Goal: Transaction & Acquisition: Purchase product/service

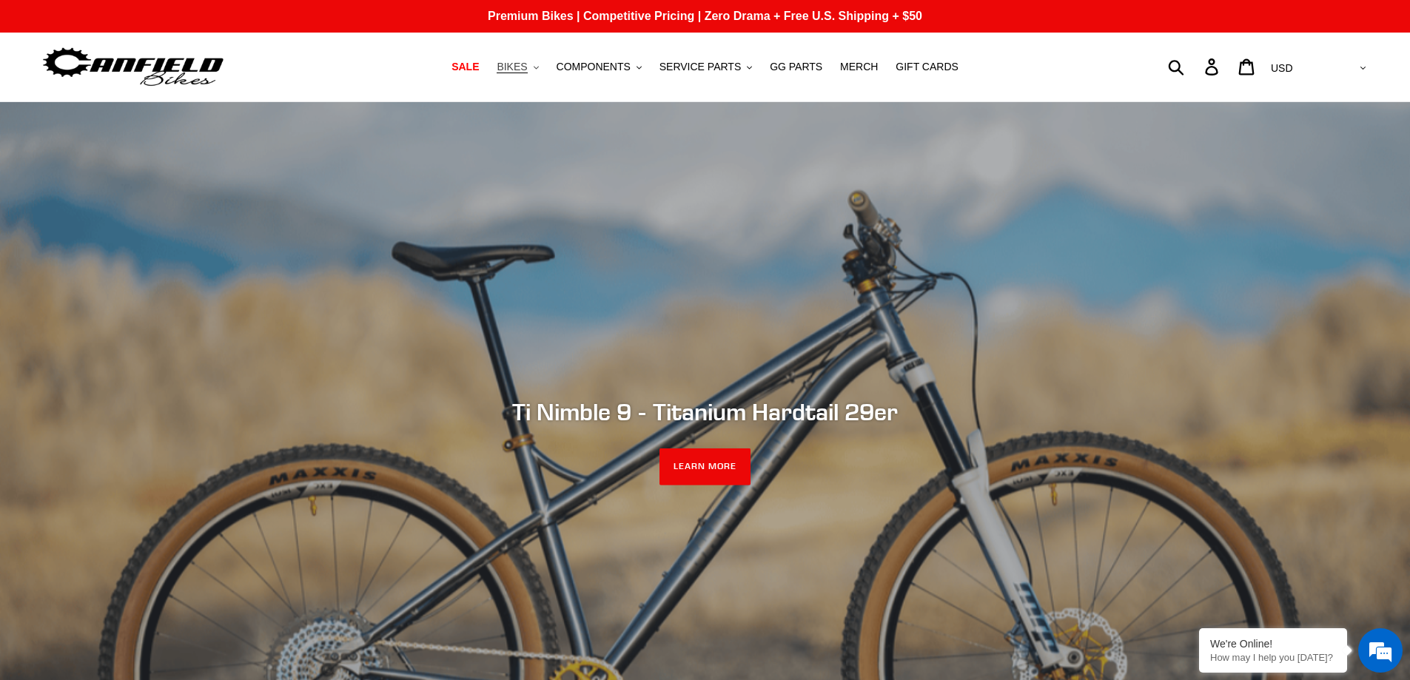
click at [527, 65] on span "BIKES" at bounding box center [512, 67] width 30 height 13
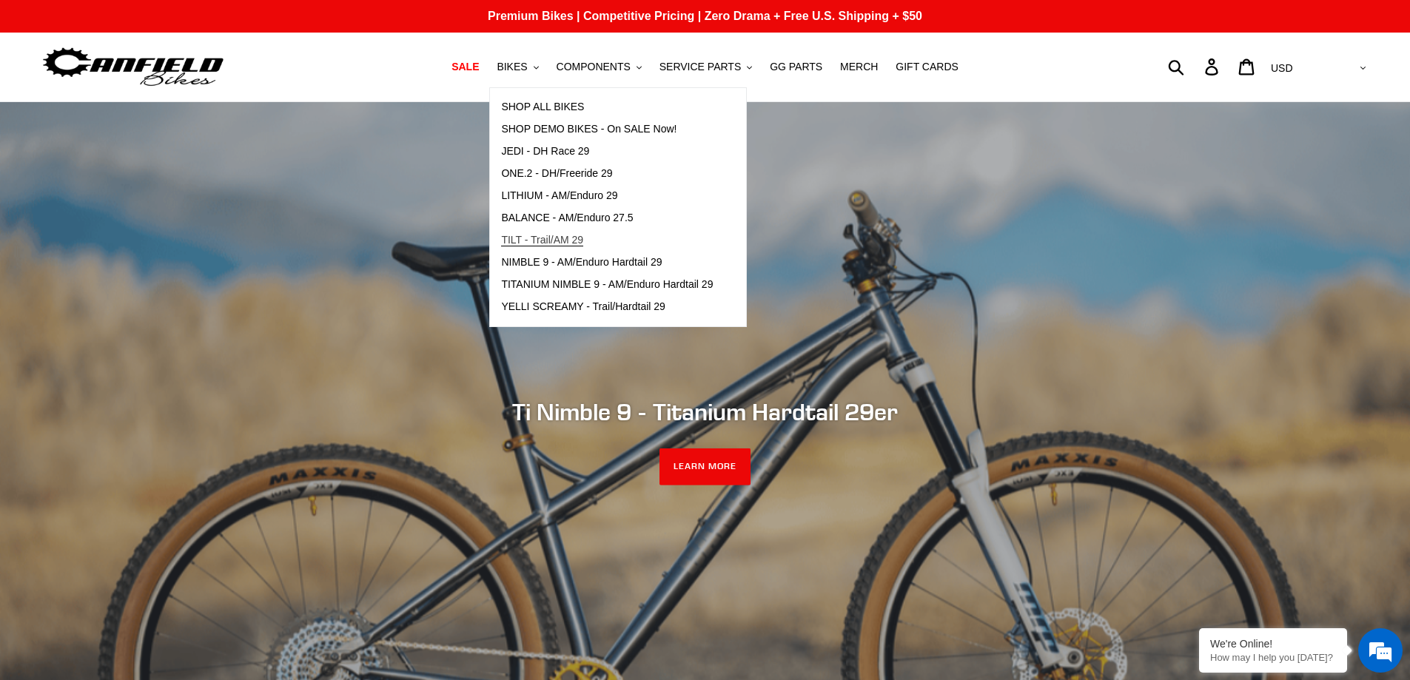
click at [557, 238] on span "TILT - Trail/AM 29" at bounding box center [542, 240] width 82 height 13
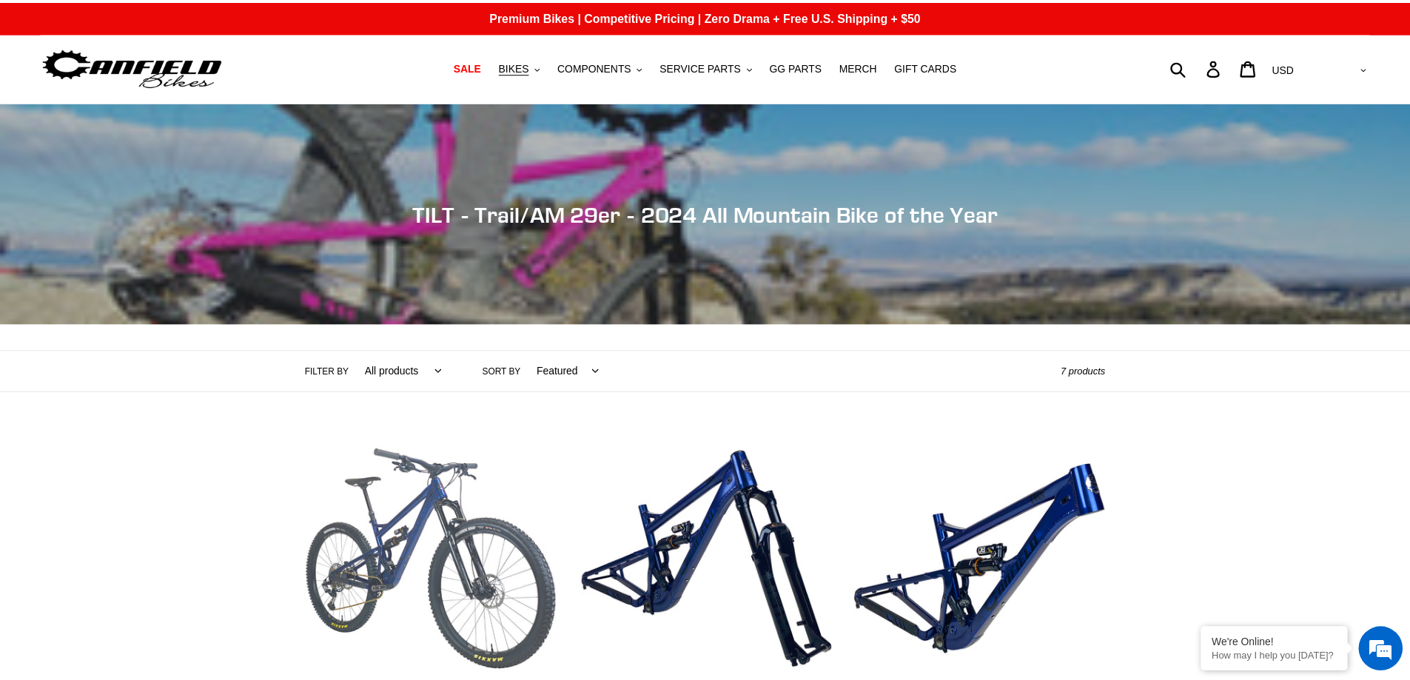
scroll to position [90, 0]
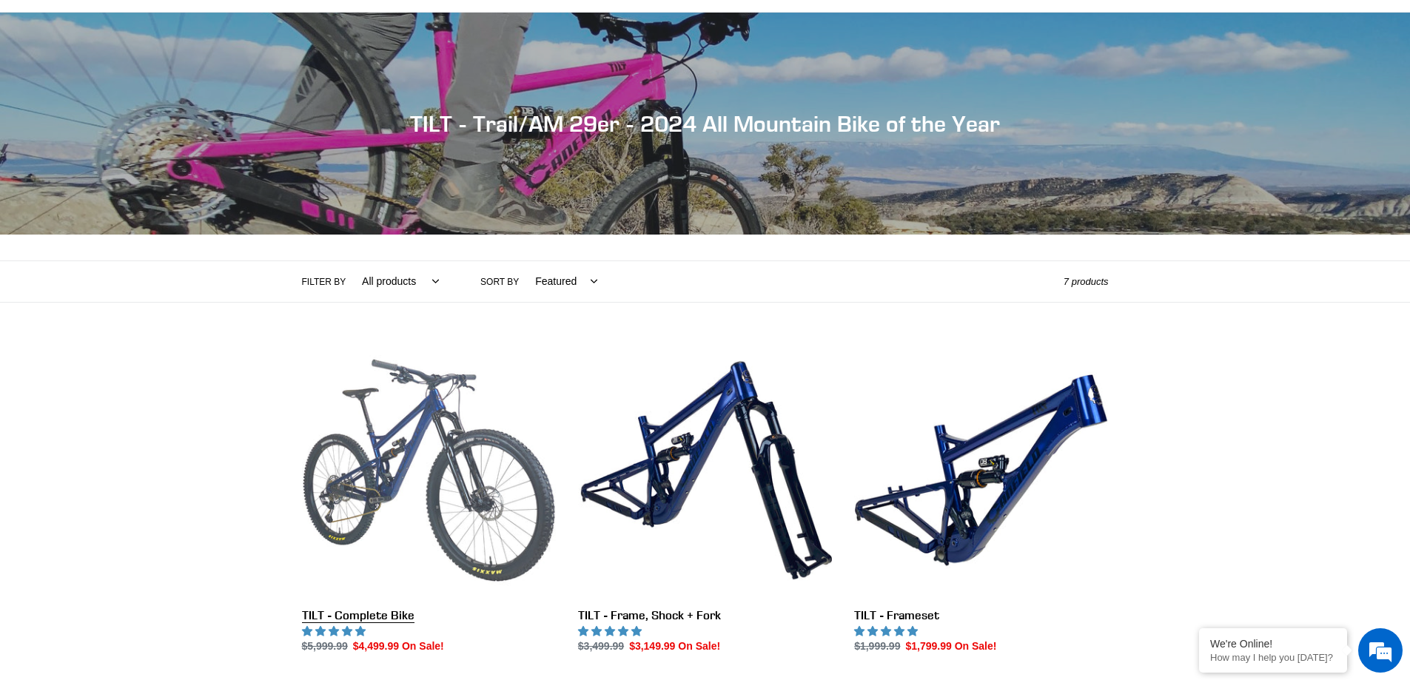
click at [374, 556] on link "TILT - Complete Bike" at bounding box center [429, 499] width 254 height 312
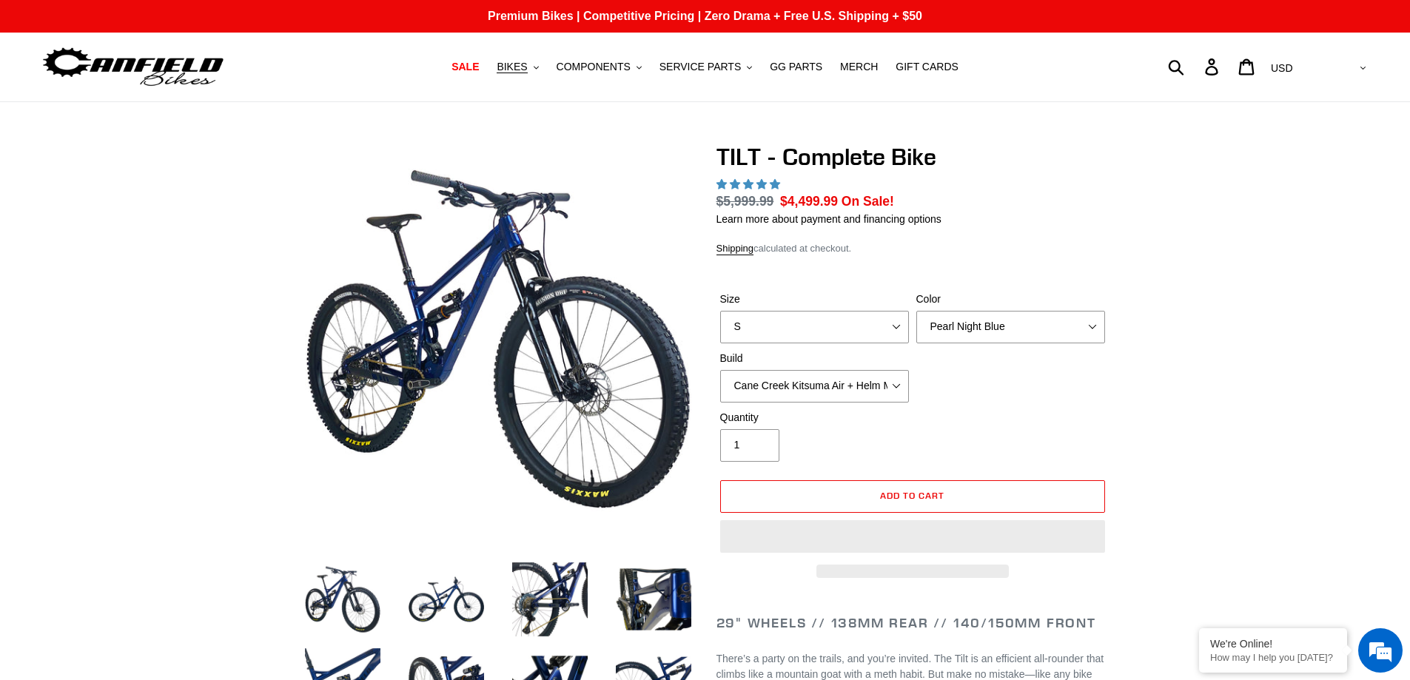
select select "L"
click at [720, 311] on select "S M L" at bounding box center [814, 327] width 189 height 33
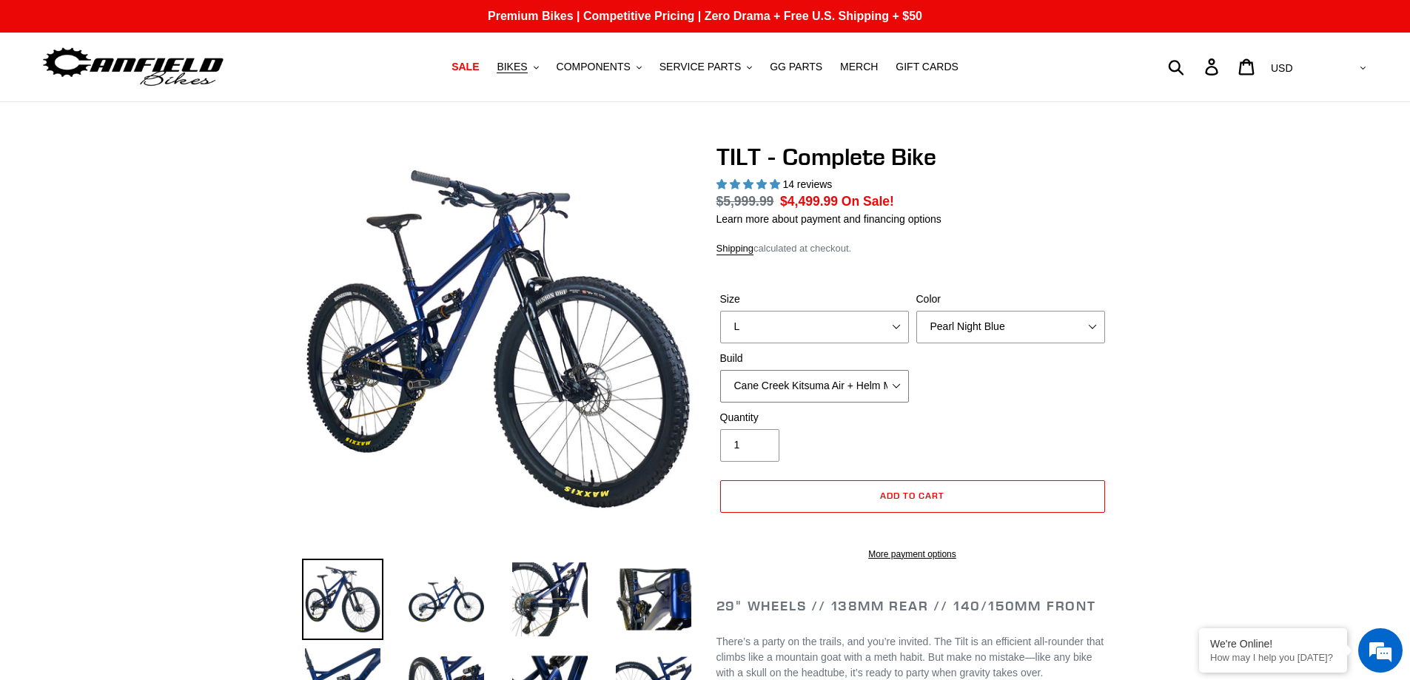
click at [896, 385] on select "Cane Creek Kitsuma Air + Helm MKII 140 + SRAM GX Cane Creek Kitsuma Air + Helm …" at bounding box center [814, 386] width 189 height 33
select select "highest-rating"
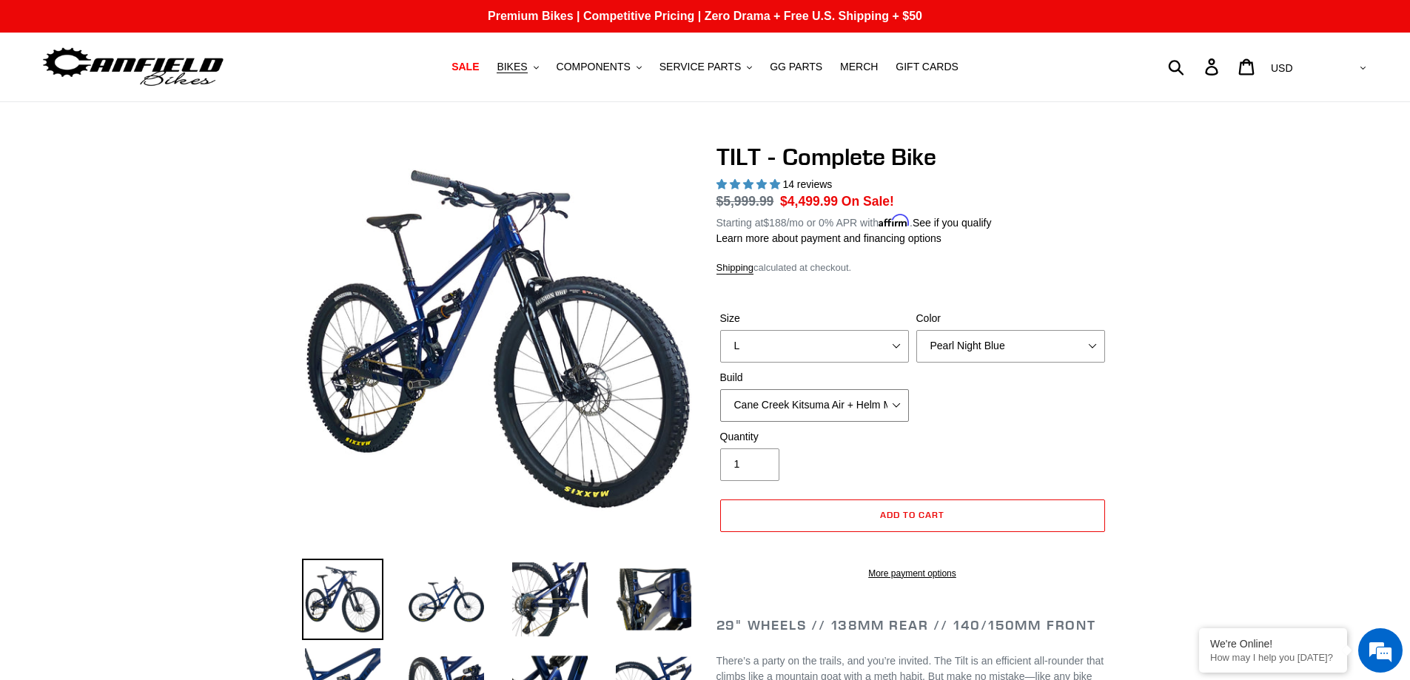
select select "Fox Float X + 36 SL Factory Grip X 140 + Shimano XT"
click at [720, 389] on select "Cane Creek Kitsuma Air + Helm MKII 140 + SRAM GX Cane Creek Kitsuma Air + Helm …" at bounding box center [814, 405] width 189 height 33
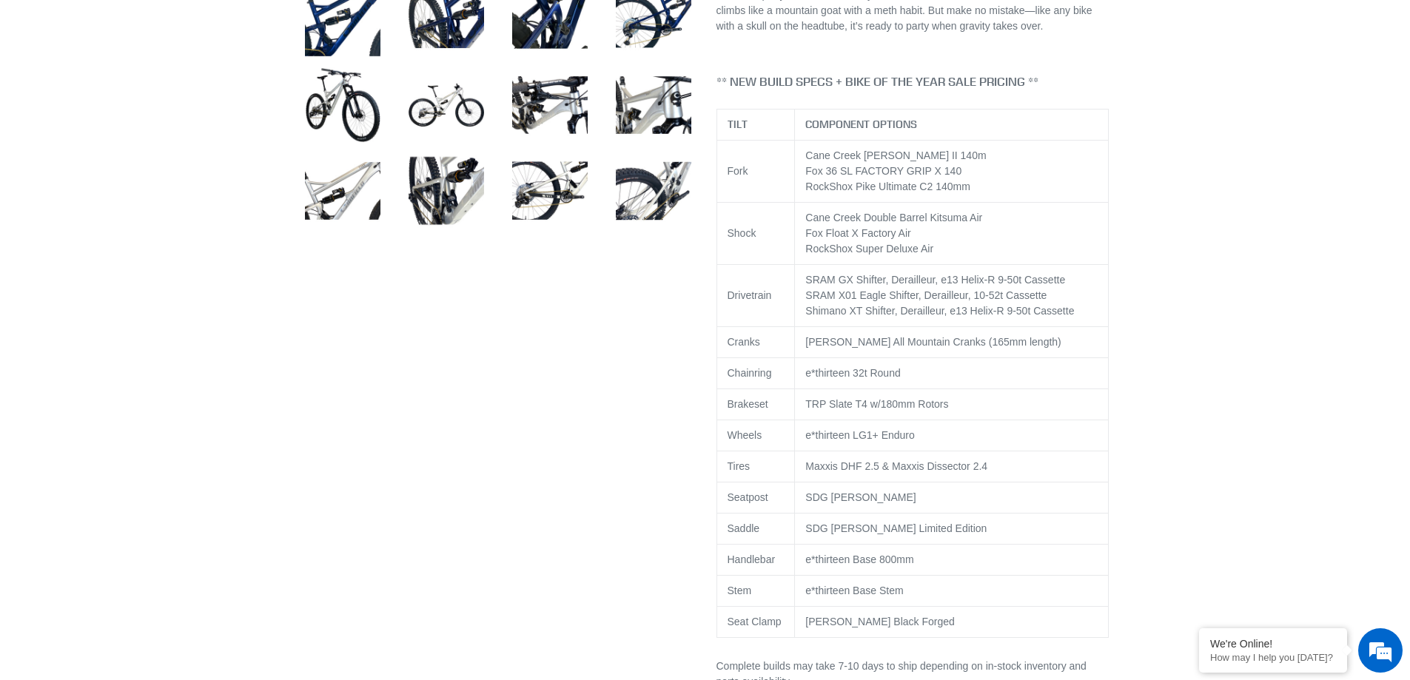
scroll to position [592, 0]
